Goal: Task Accomplishment & Management: Use online tool/utility

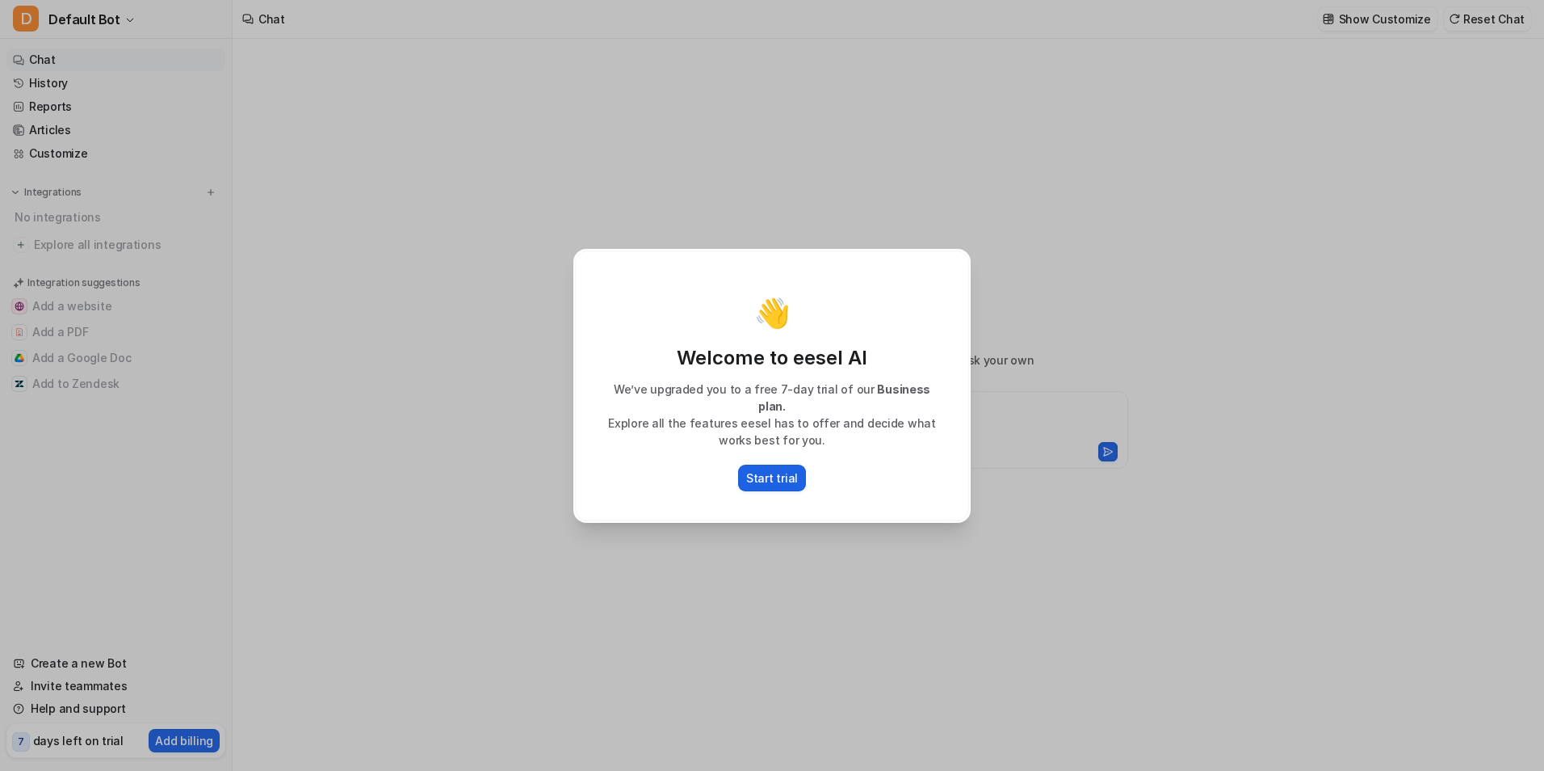
type textarea "**********"
click at [778, 469] on p "Start trial" at bounding box center [772, 477] width 52 height 17
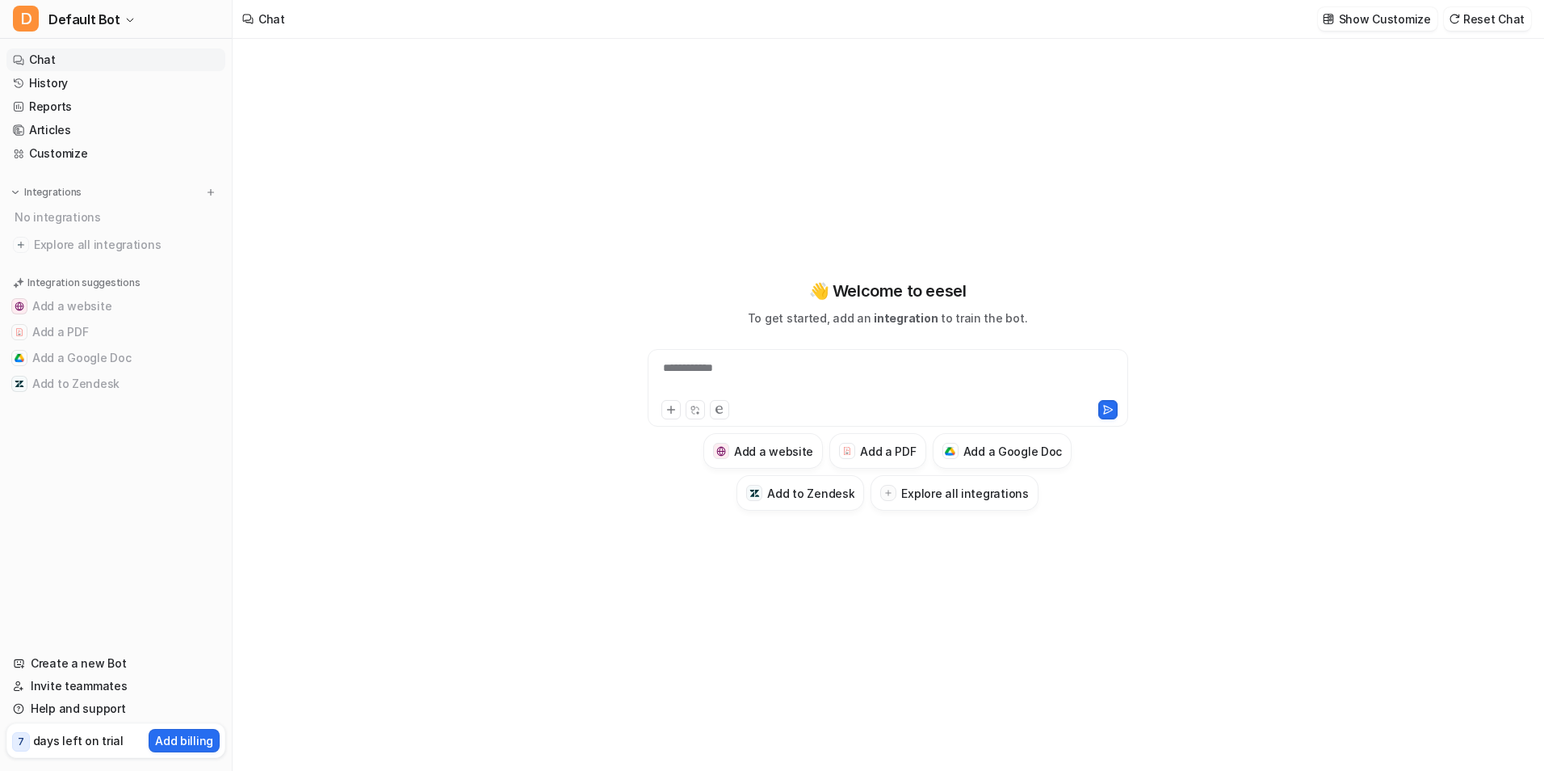
click at [705, 374] on div "**********" at bounding box center [888, 377] width 472 height 37
